Goal: Task Accomplishment & Management: Use online tool/utility

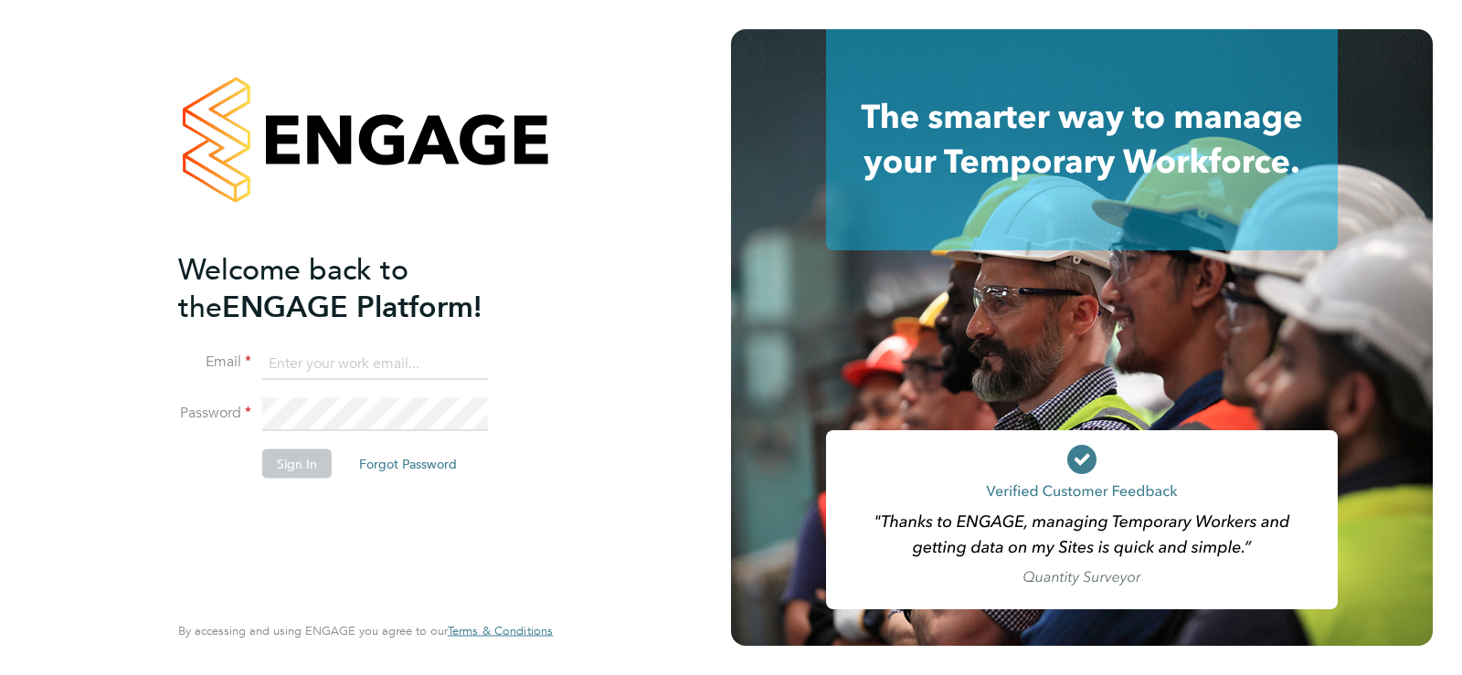
type input "judith.hart@corepeople.com"
click at [291, 467] on button "Sign In" at bounding box center [296, 464] width 69 height 29
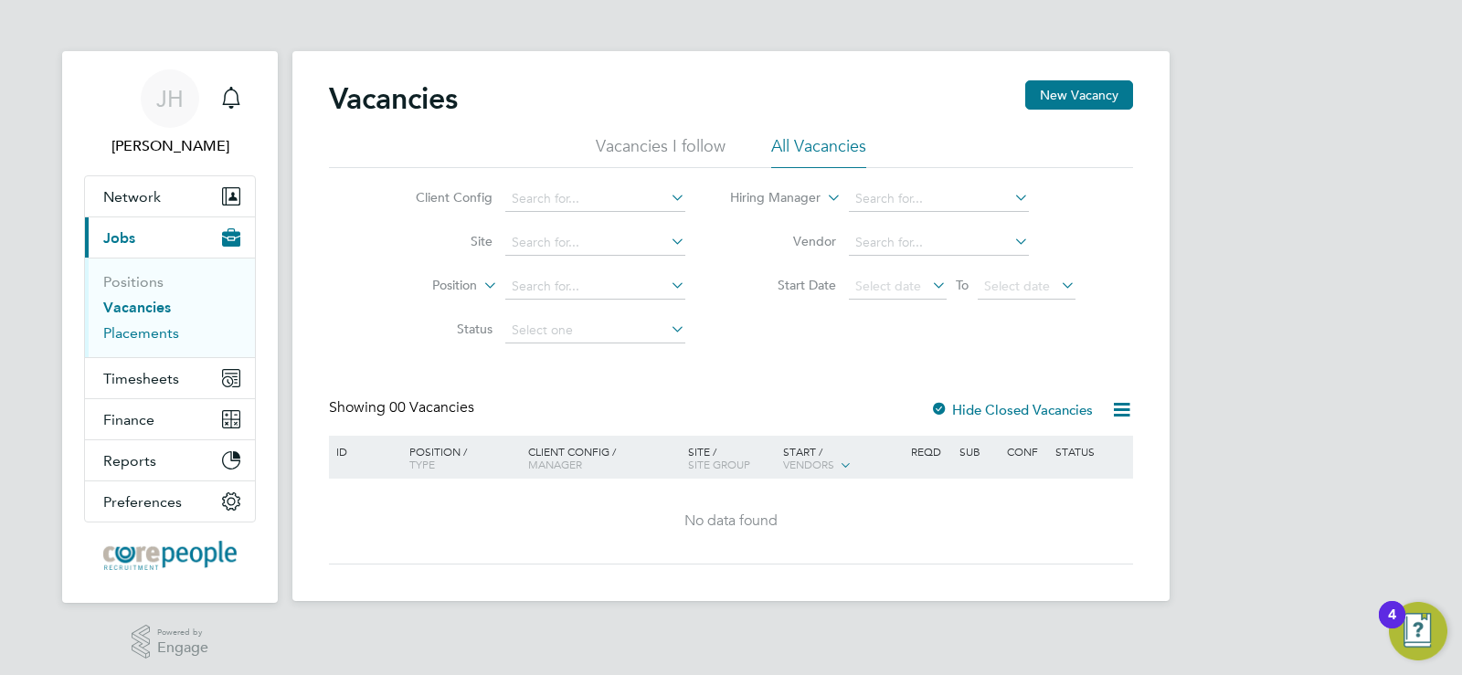
click at [136, 339] on link "Placements" at bounding box center [141, 332] width 76 height 17
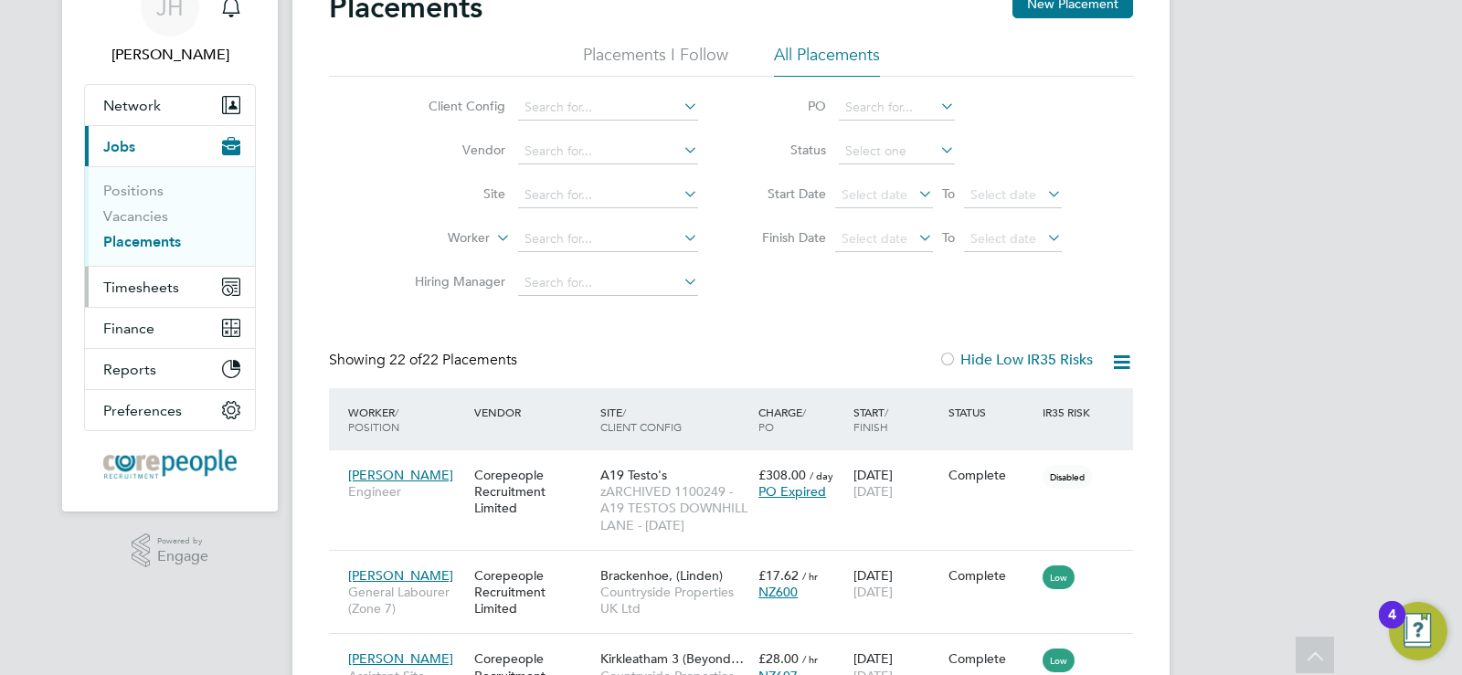
click at [148, 284] on span "Timesheets" at bounding box center [141, 287] width 76 height 17
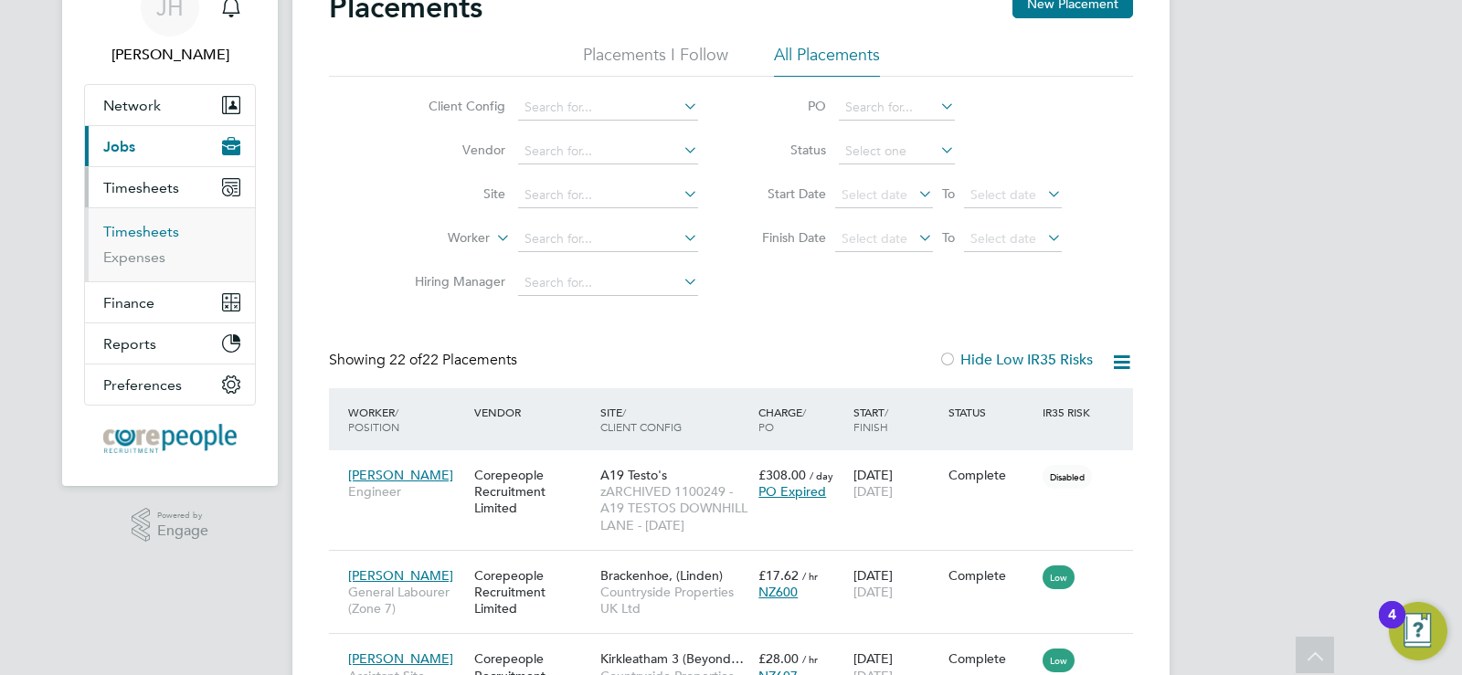
click at [161, 230] on link "Timesheets" at bounding box center [141, 231] width 76 height 17
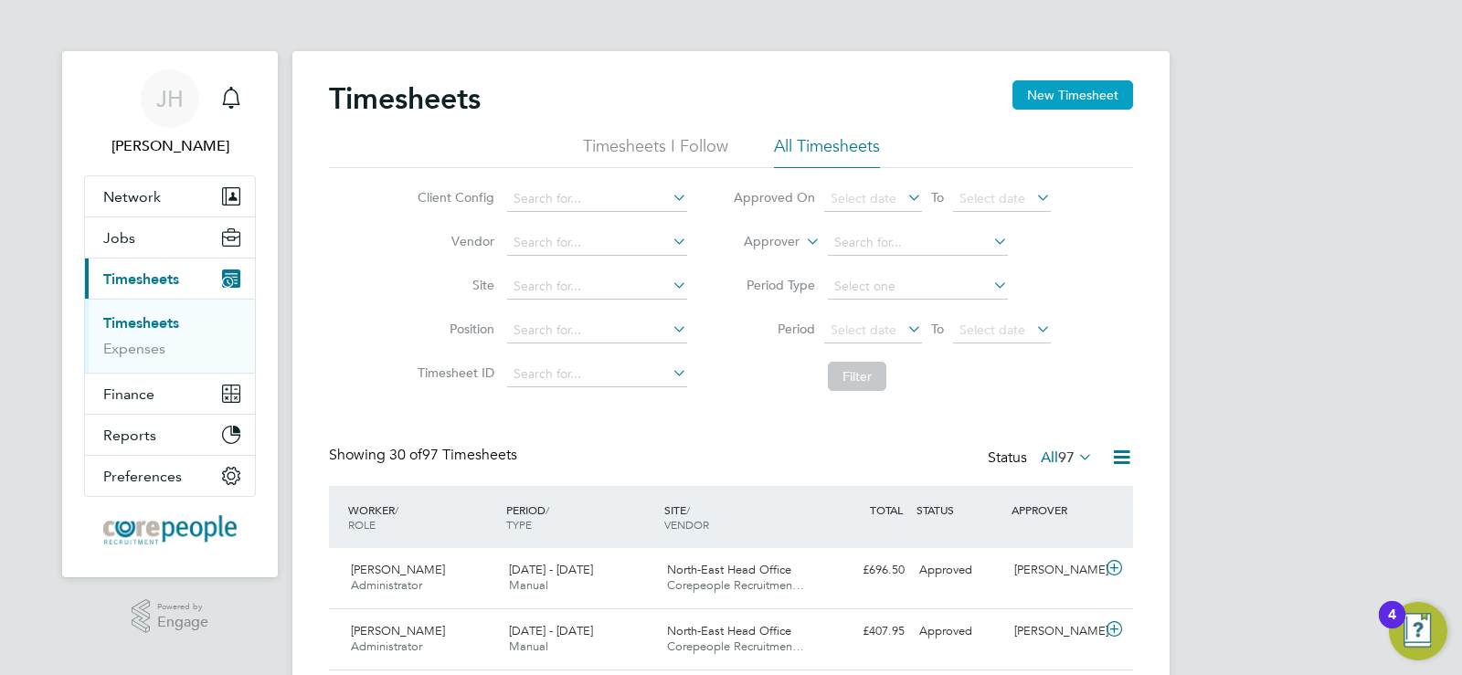
click at [1048, 101] on button "New Timesheet" at bounding box center [1072, 94] width 121 height 29
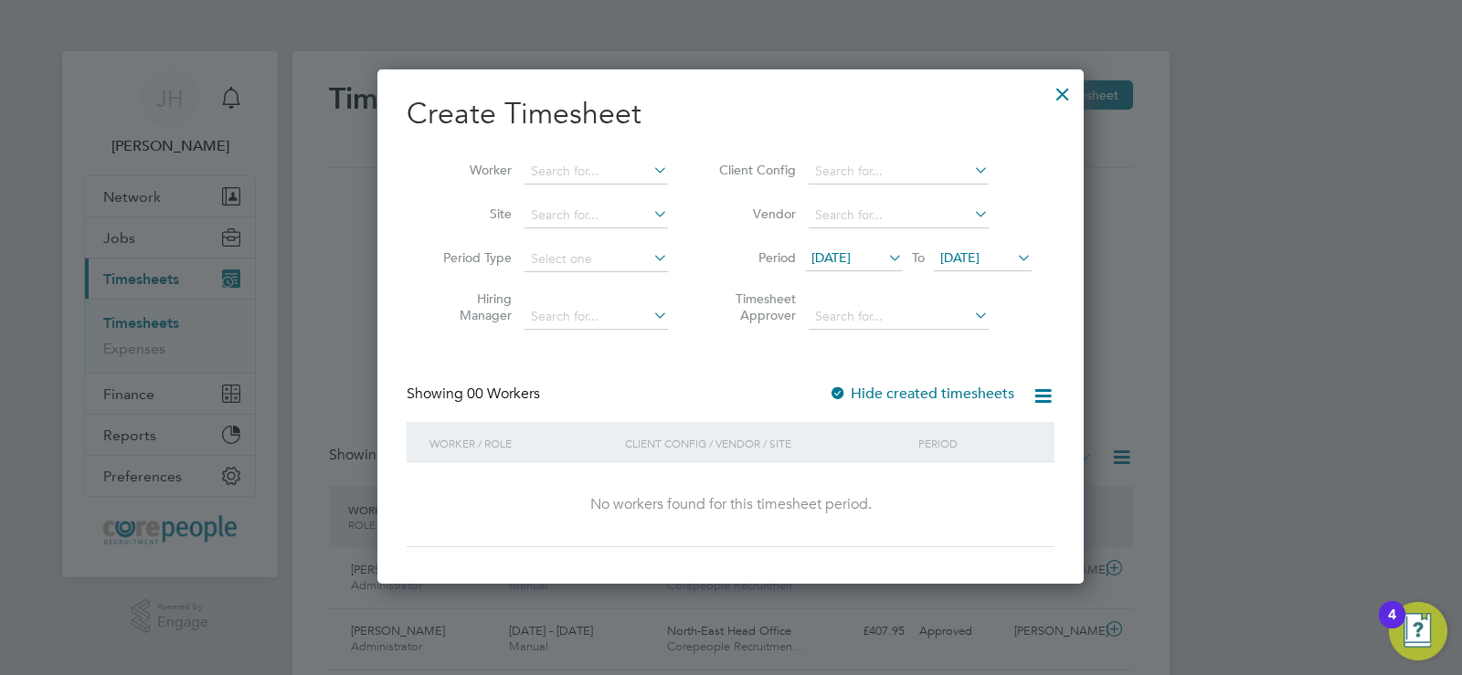
click at [884, 258] on icon at bounding box center [884, 258] width 0 height 26
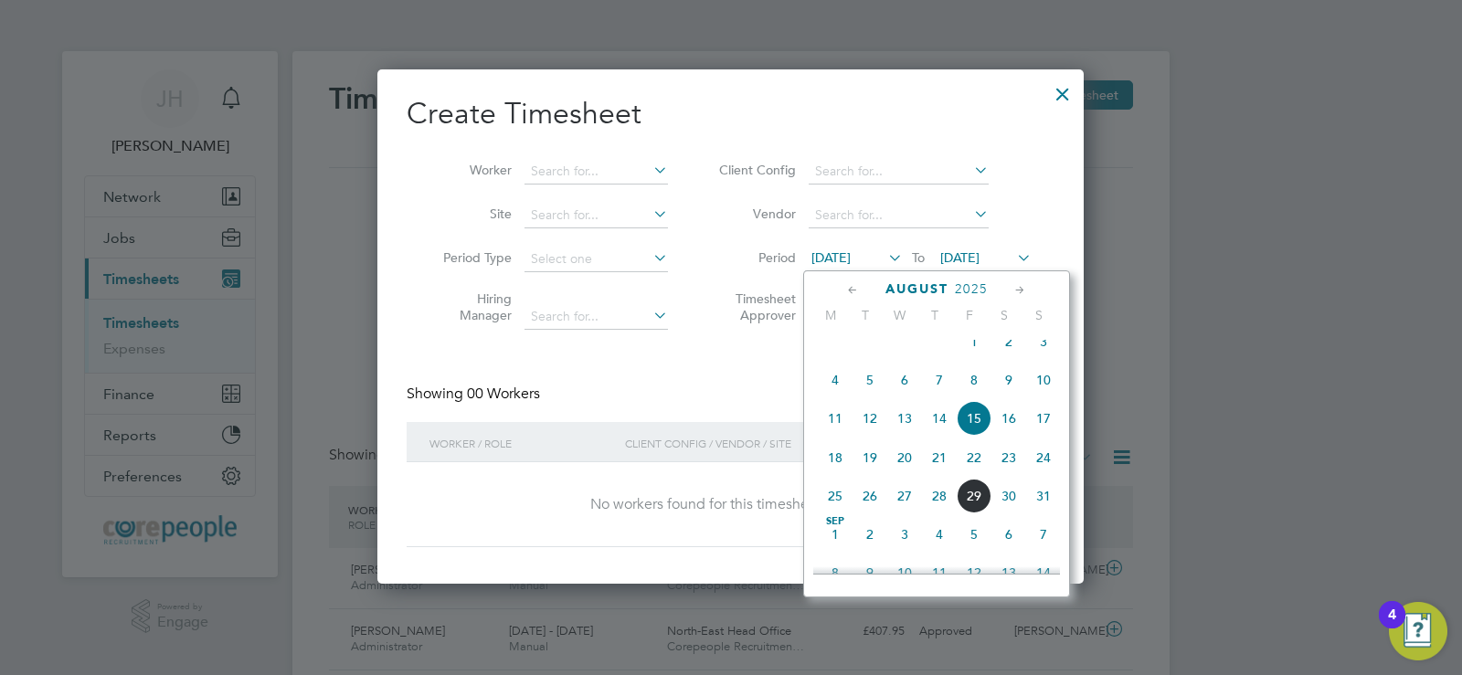
click at [1012, 475] on span "23" at bounding box center [1008, 457] width 35 height 35
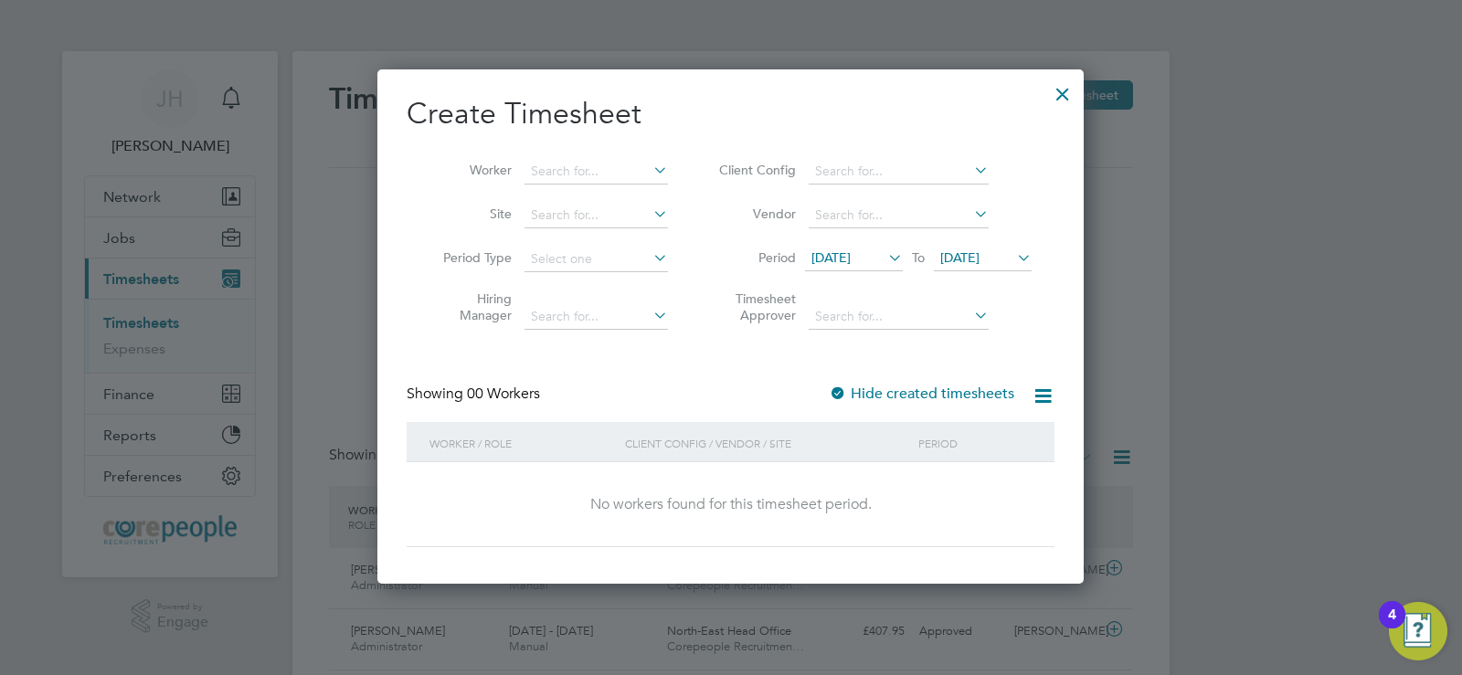
click at [1013, 259] on icon at bounding box center [1013, 258] width 0 height 26
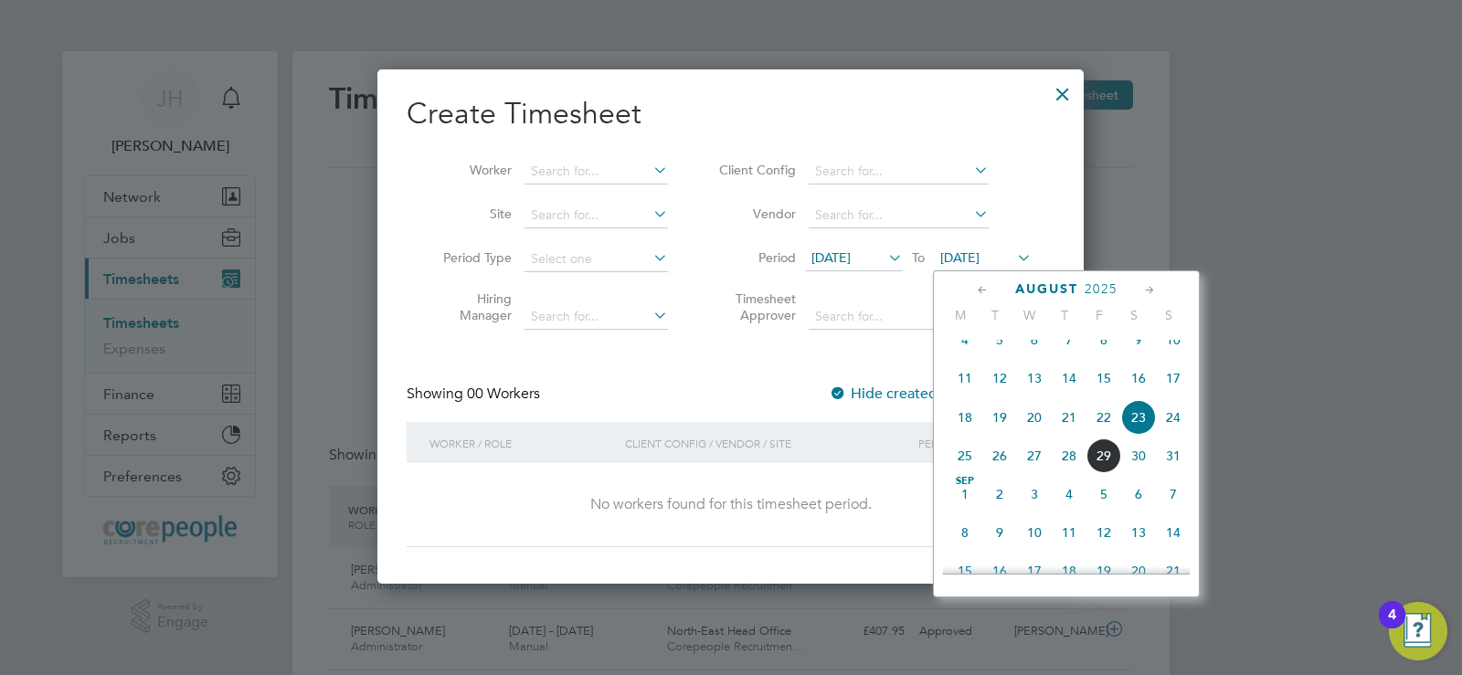
click at [1105, 473] on span "29" at bounding box center [1103, 456] width 35 height 35
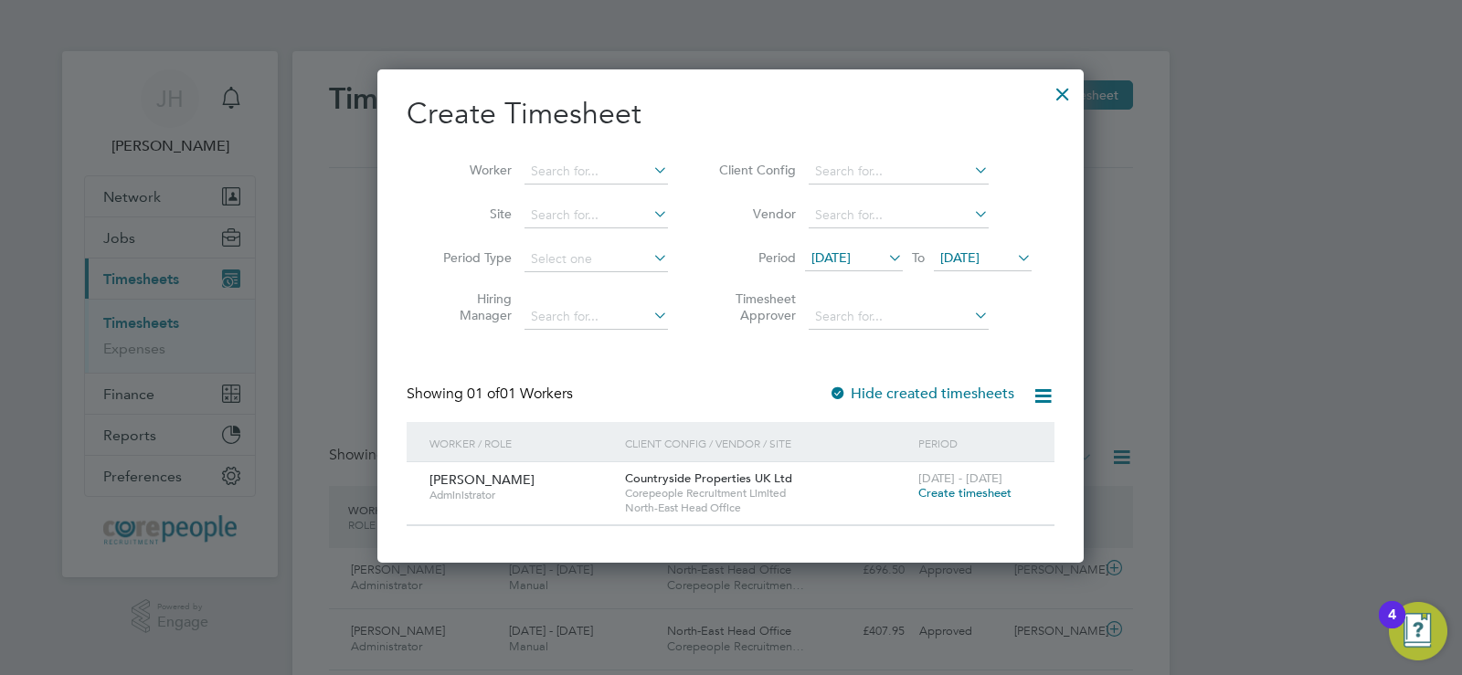
click at [1056, 92] on div at bounding box center [1062, 89] width 33 height 33
